Goal: Task Accomplishment & Management: Use online tool/utility

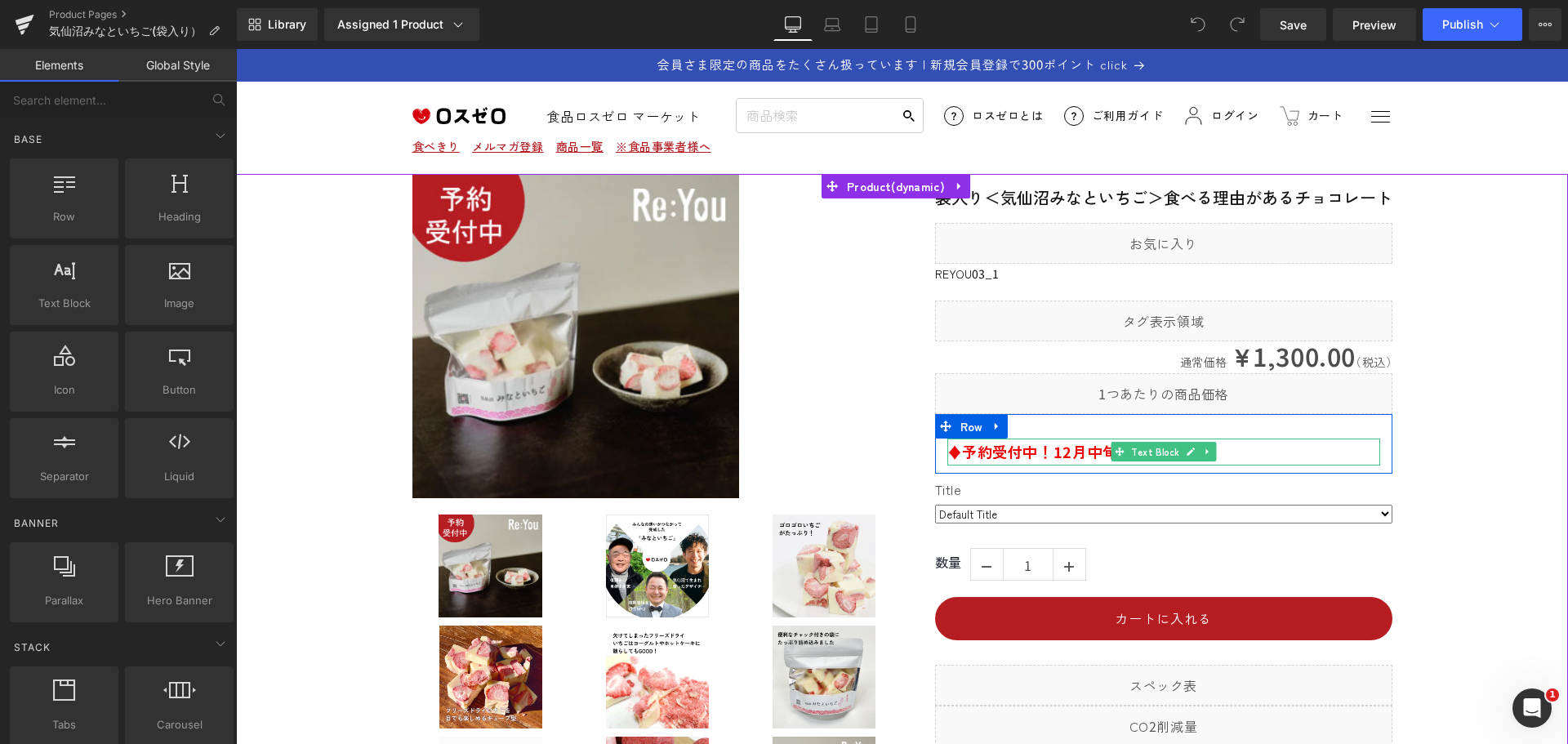
click at [1018, 456] on span "♦予約受付中！" at bounding box center [1001, 452] width 107 height 21
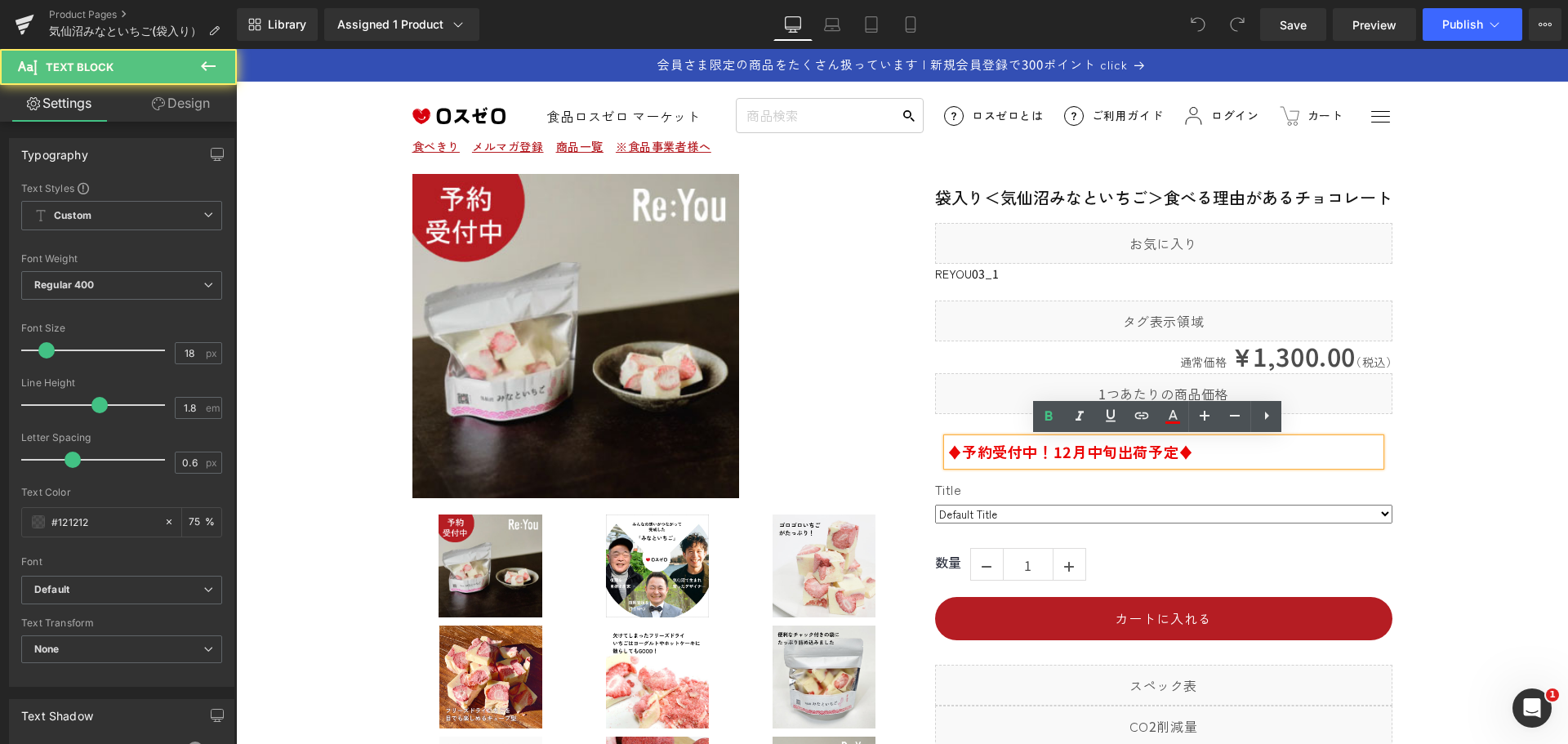
click at [1334, 454] on p "♦予約受付中！ 12月中旬出荷予定♦" at bounding box center [1164, 451] width 433 height 26
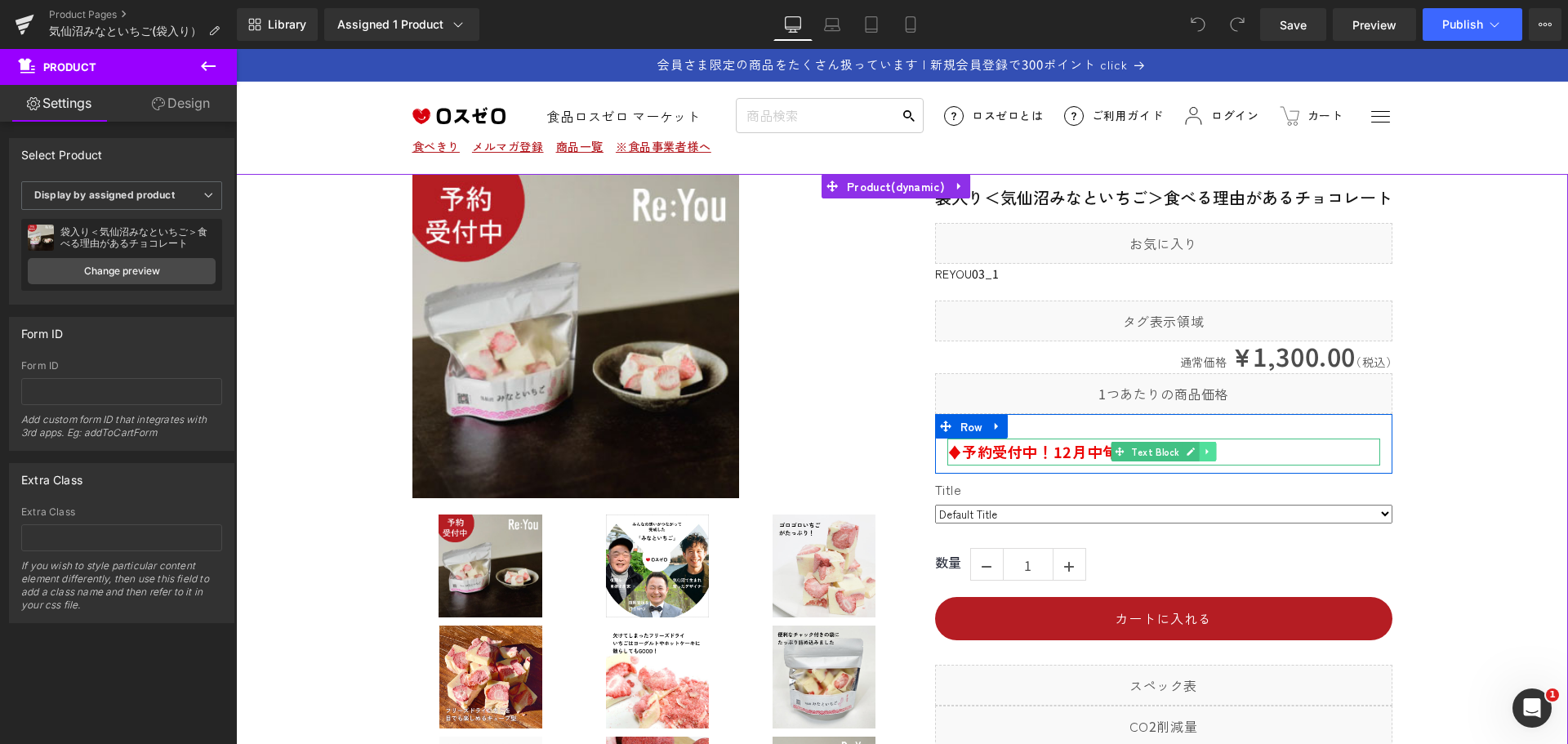
click at [1203, 455] on icon at bounding box center [1208, 451] width 9 height 10
click at [1211, 452] on icon at bounding box center [1216, 452] width 9 height 9
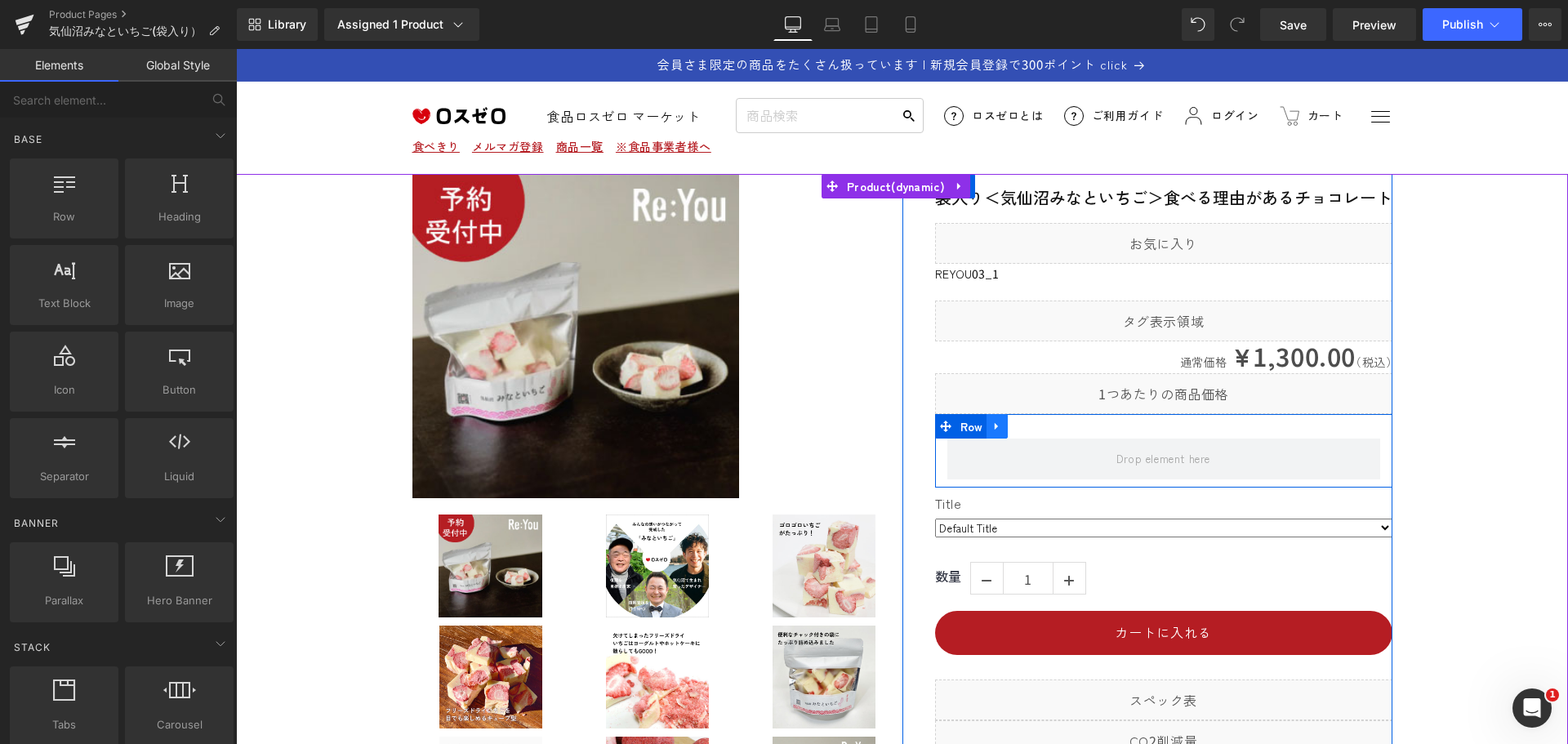
click at [994, 427] on icon at bounding box center [997, 427] width 12 height 12
click at [1034, 429] on icon at bounding box center [1040, 426] width 12 height 12
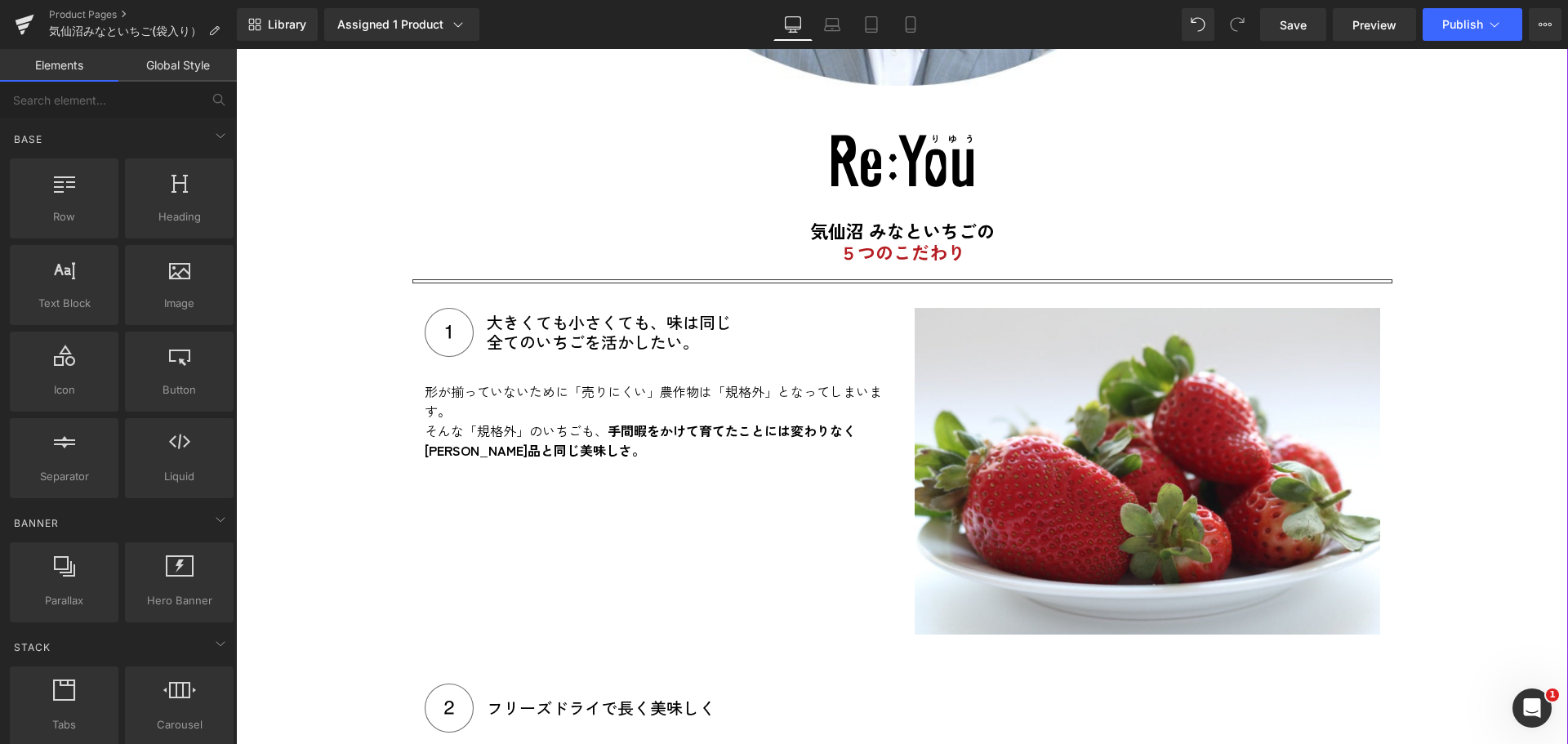
scroll to position [1634, 0]
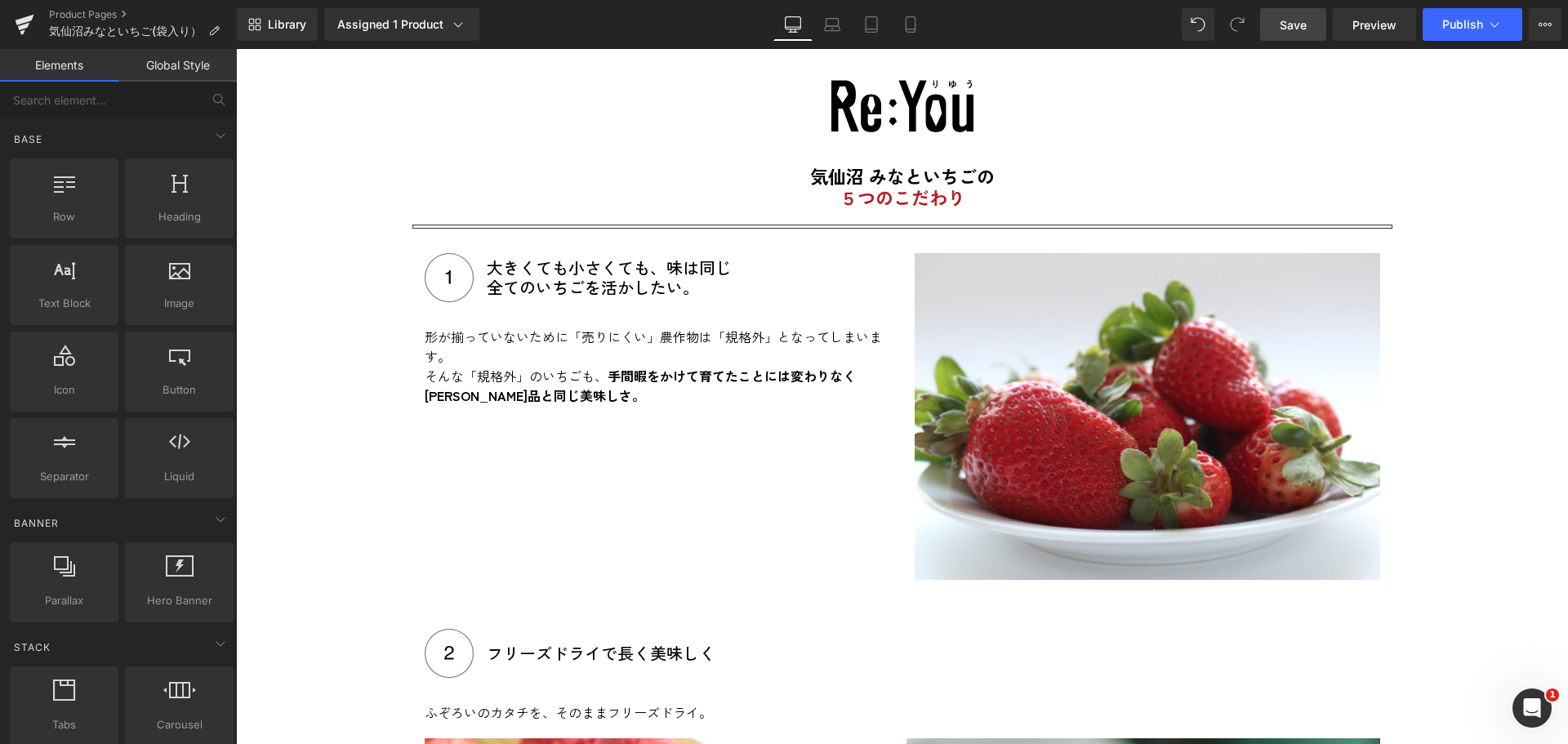
click at [1290, 18] on span "Save" at bounding box center [1294, 24] width 27 height 17
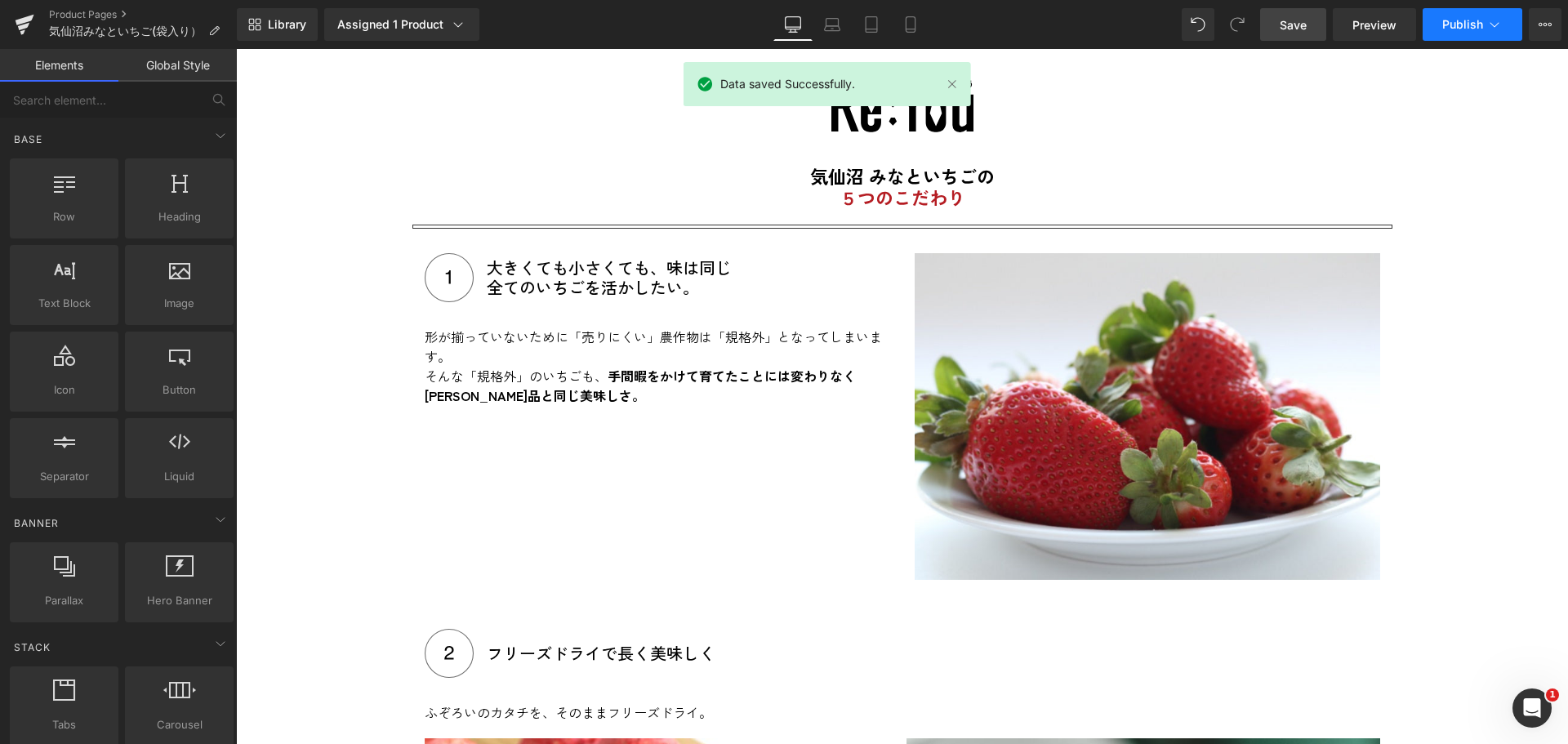
click at [1464, 26] on span "Publish" at bounding box center [1463, 24] width 41 height 13
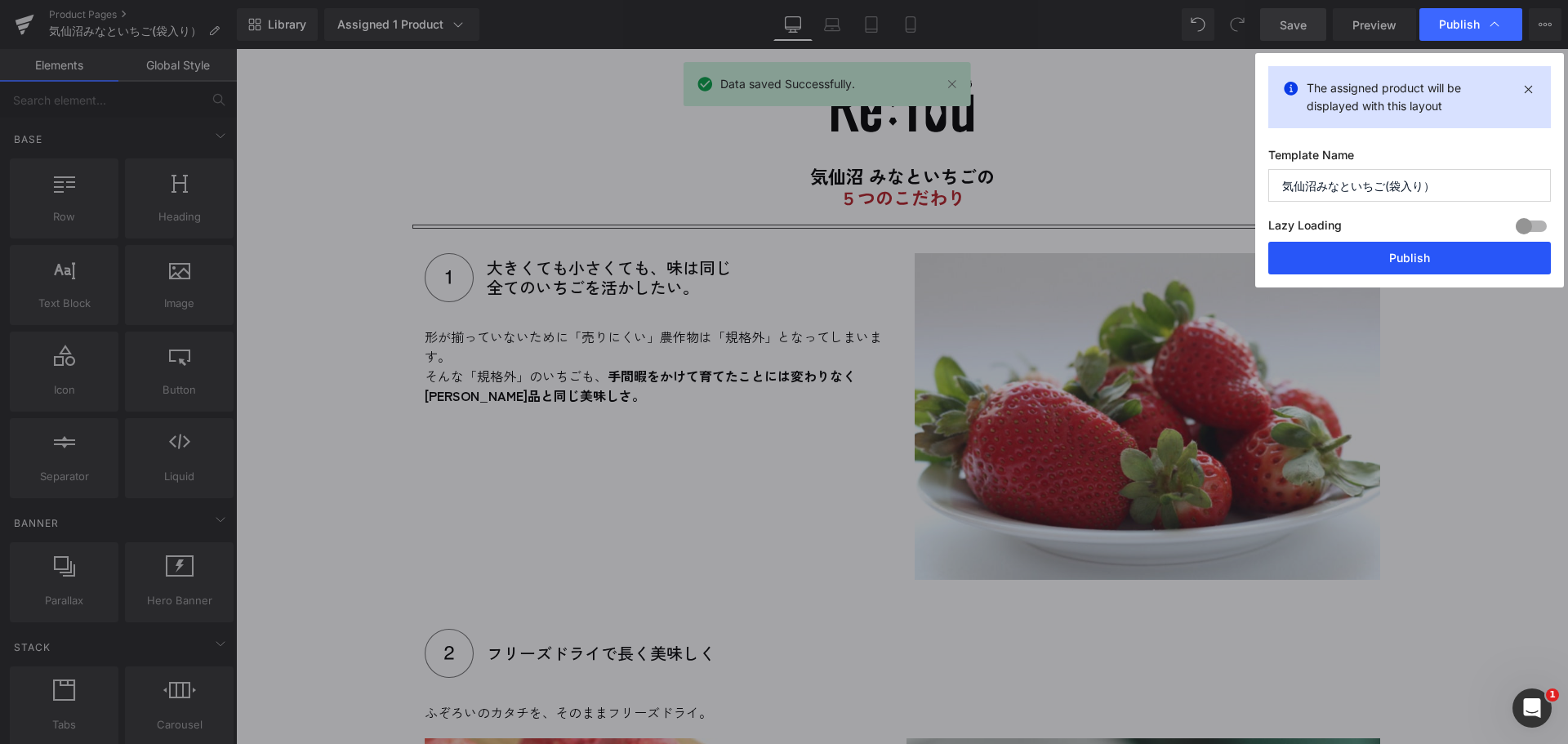
click at [1426, 251] on button "Publish" at bounding box center [1410, 257] width 282 height 33
